Goal: Information Seeking & Learning: Get advice/opinions

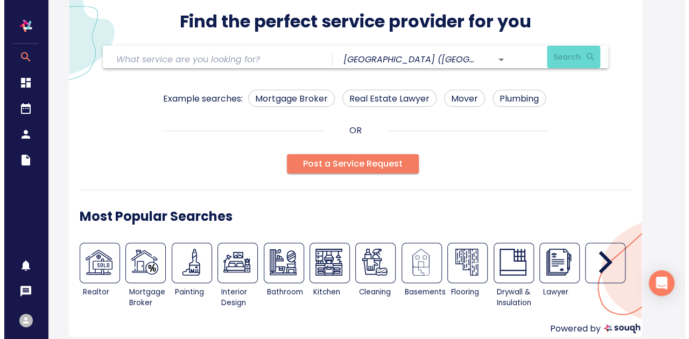
scroll to position [53, 0]
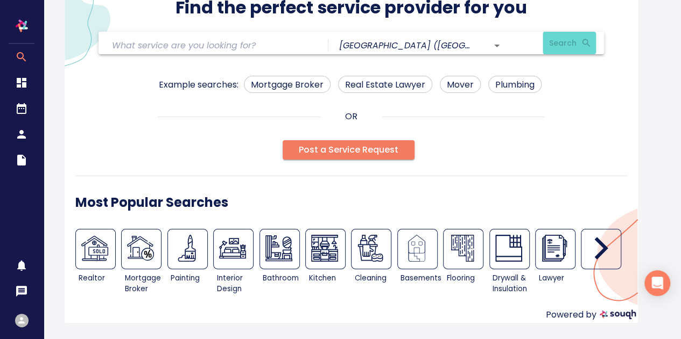
click at [596, 251] on icon "button" at bounding box center [600, 248] width 27 height 27
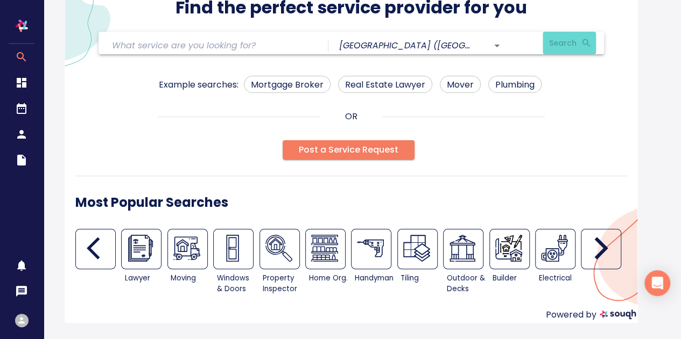
click at [596, 251] on icon "button" at bounding box center [600, 248] width 27 height 27
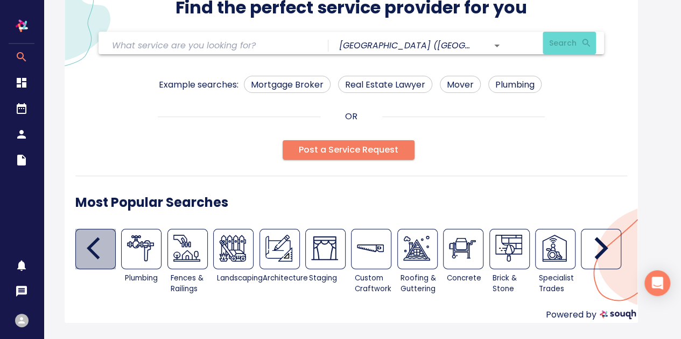
click at [84, 251] on div "button" at bounding box center [95, 249] width 40 height 40
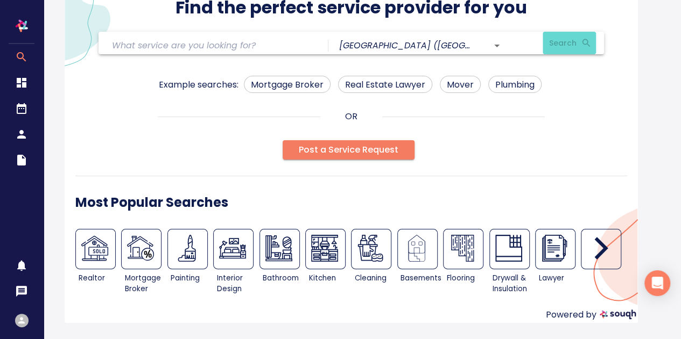
click at [84, 251] on img at bounding box center [94, 248] width 27 height 27
type input "Real Estate Broker / Agent"
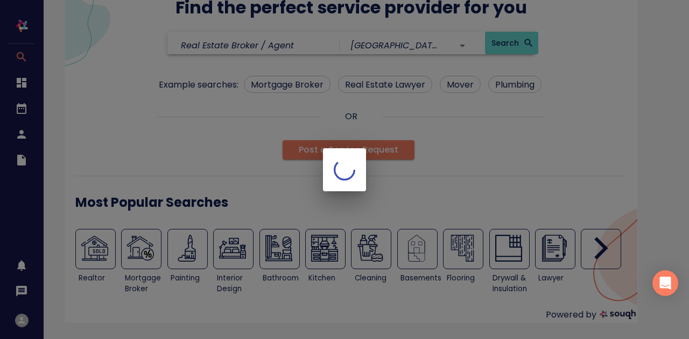
click at [84, 251] on div at bounding box center [344, 169] width 689 height 339
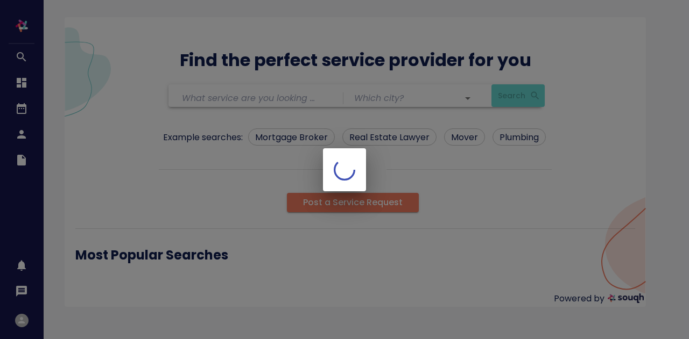
type input "Real Estate Broker / Agent"
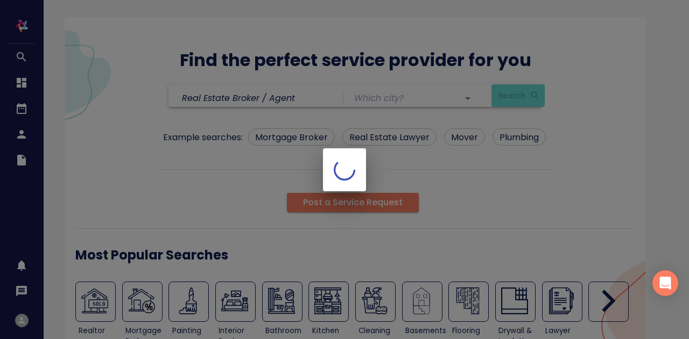
type input "[GEOGRAPHIC_DATA] ([GEOGRAPHIC_DATA])"
click at [88, 303] on div at bounding box center [344, 169] width 689 height 339
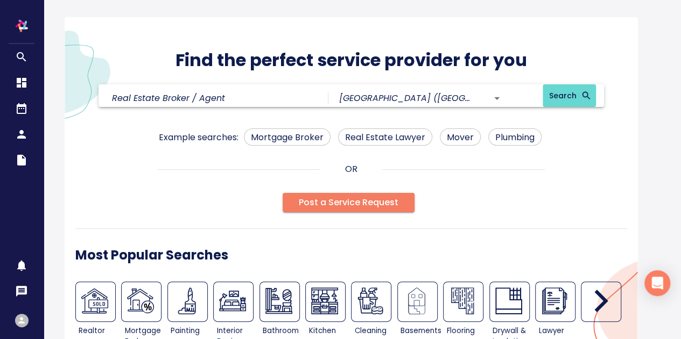
click at [549, 97] on span "Search" at bounding box center [569, 95] width 40 height 13
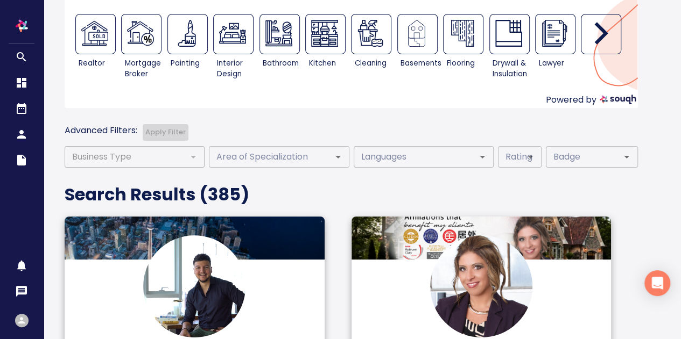
scroll to position [269, 0]
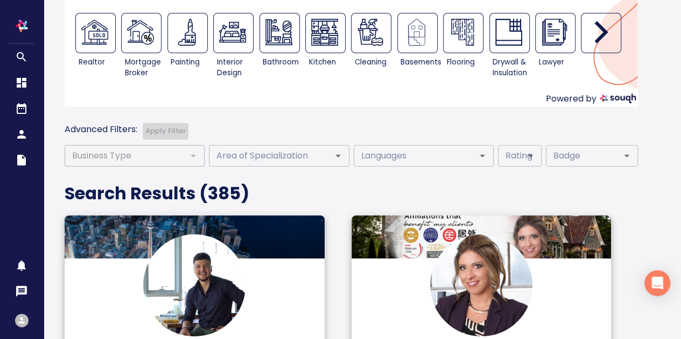
click at [255, 155] on input "Area of Specialization" at bounding box center [263, 155] width 102 height 15
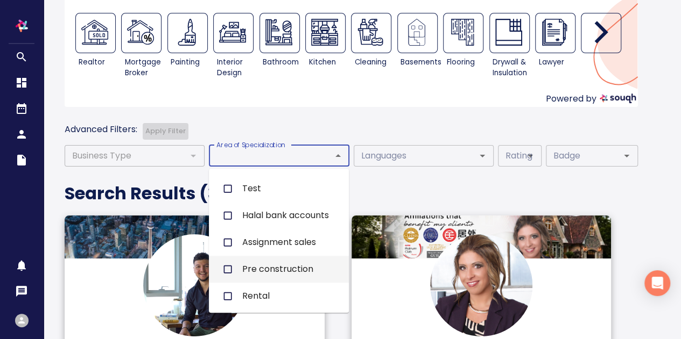
scroll to position [753, 0]
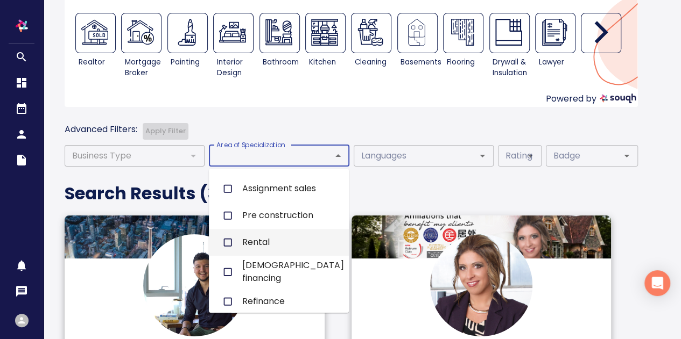
click at [254, 249] on li "Rental" at bounding box center [279, 242] width 140 height 27
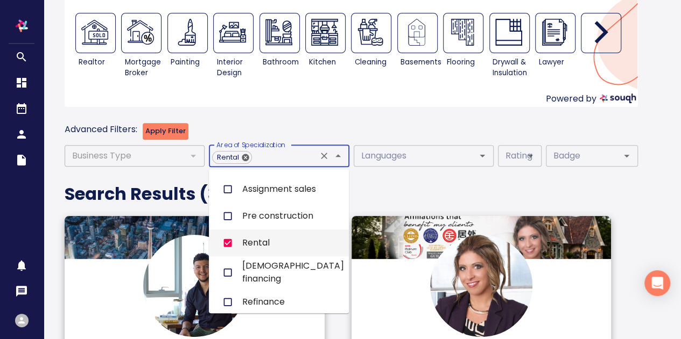
checkbox input "true"
click at [422, 194] on h4 "Search Results ( 385 )" at bounding box center [351, 194] width 573 height 22
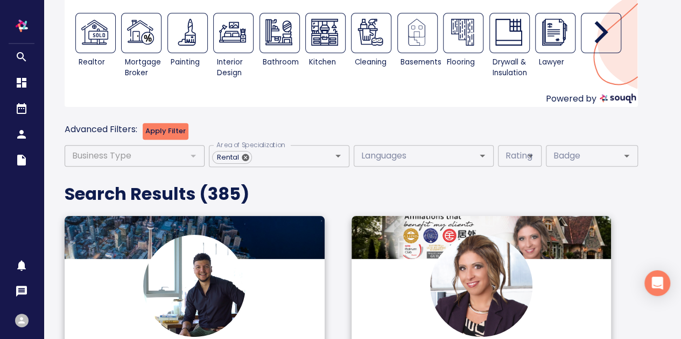
click at [173, 129] on span "Apply Filter" at bounding box center [165, 131] width 40 height 12
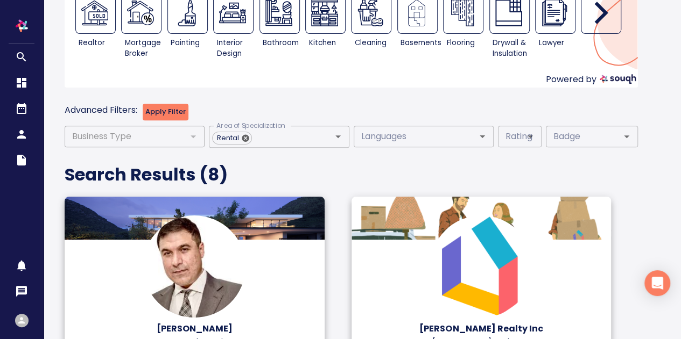
scroll to position [263, 0]
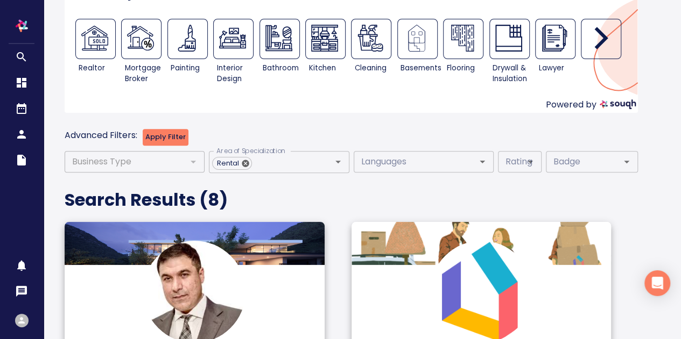
click at [192, 160] on div at bounding box center [193, 161] width 14 height 15
click at [628, 163] on icon "Open" at bounding box center [626, 161] width 13 height 13
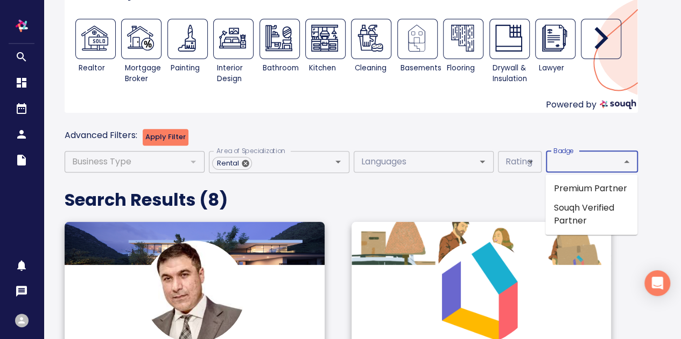
click at [628, 163] on icon "Close" at bounding box center [626, 161] width 13 height 13
